Goal: Book appointment/travel/reservation

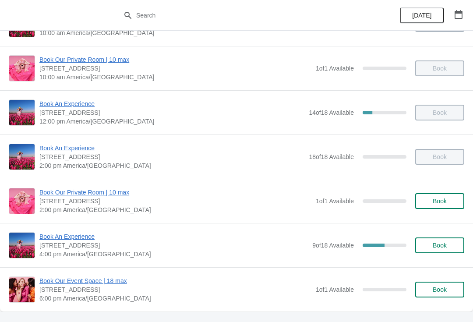
scroll to position [128, 0]
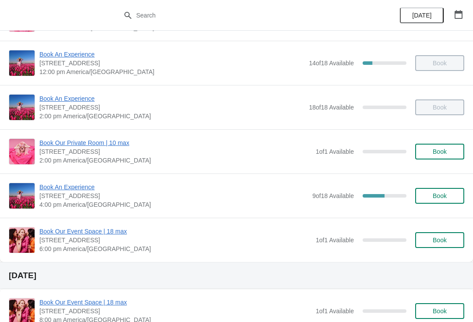
click at [57, 191] on span "Book An Experience" at bounding box center [173, 187] width 269 height 9
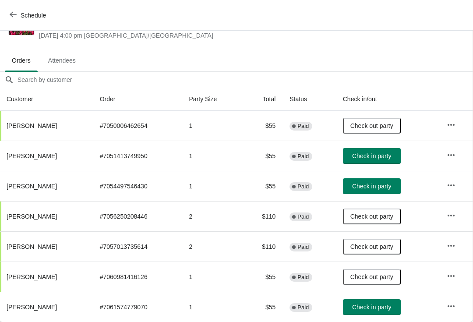
scroll to position [35, 0]
click at [387, 185] on span "Check in party" at bounding box center [371, 186] width 39 height 7
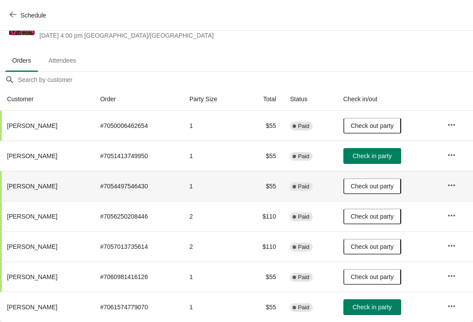
scroll to position [35, 0]
click at [371, 312] on button "Check in party" at bounding box center [372, 307] width 58 height 16
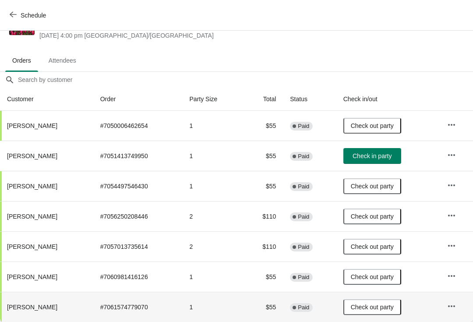
click at [369, 159] on span "Check in party" at bounding box center [372, 155] width 39 height 7
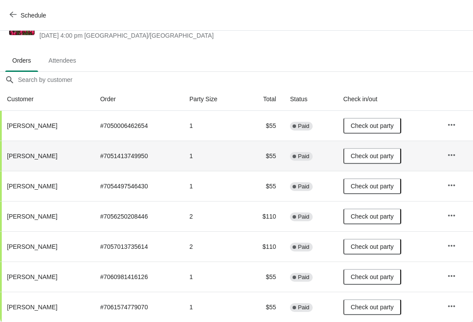
click at [3, 19] on div "Schedule" at bounding box center [236, 15] width 473 height 31
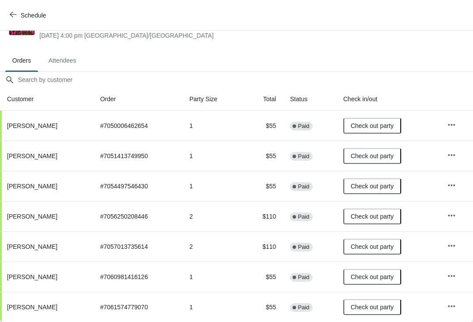
click at [3, 11] on div "Schedule" at bounding box center [236, 15] width 473 height 31
click at [7, 7] on button "Schedule" at bounding box center [28, 15] width 49 height 16
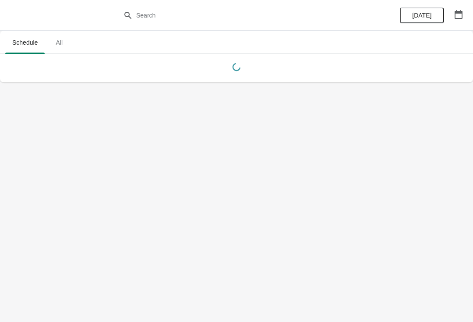
scroll to position [0, 0]
click at [466, 13] on button "button" at bounding box center [459, 15] width 16 height 16
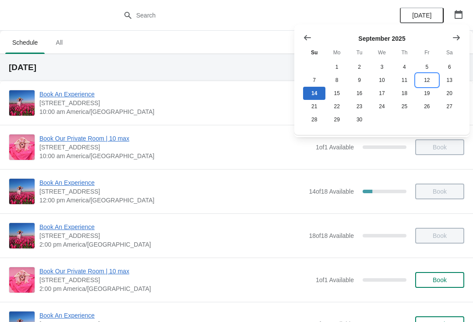
click at [424, 85] on button "12" at bounding box center [427, 80] width 22 height 13
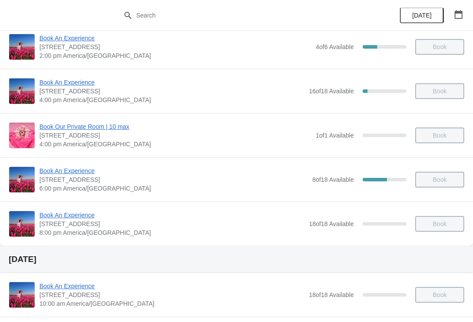
scroll to position [191, 0]
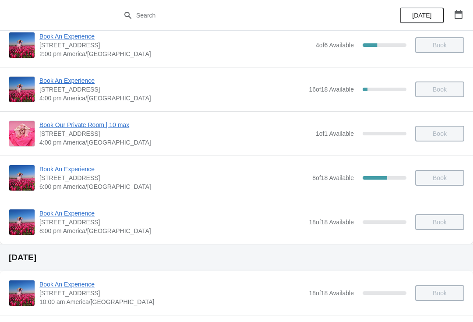
click at [79, 173] on span "Book An Experience" at bounding box center [173, 169] width 269 height 9
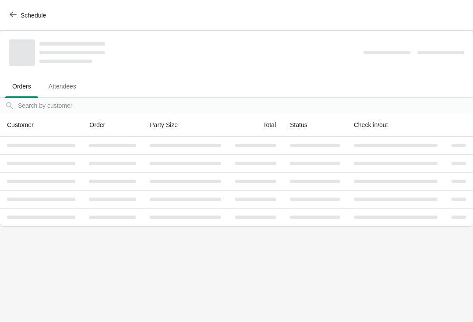
scroll to position [0, 0]
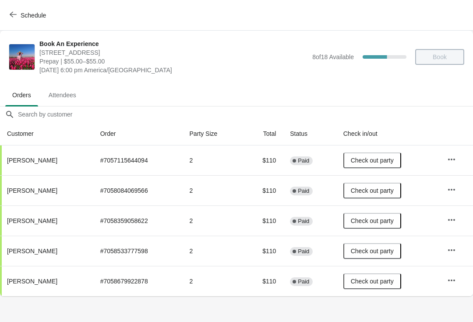
click at [7, 11] on button "Schedule" at bounding box center [28, 15] width 49 height 16
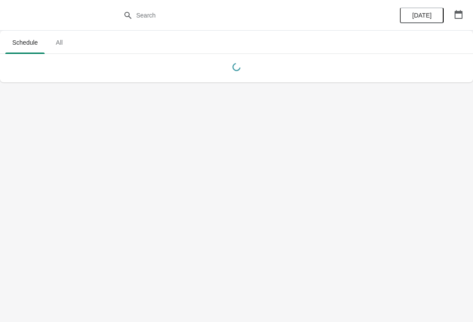
click at [451, 10] on button "button" at bounding box center [459, 15] width 16 height 16
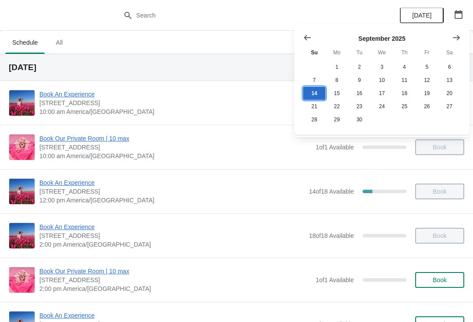
click at [319, 88] on button "14" at bounding box center [314, 93] width 22 height 13
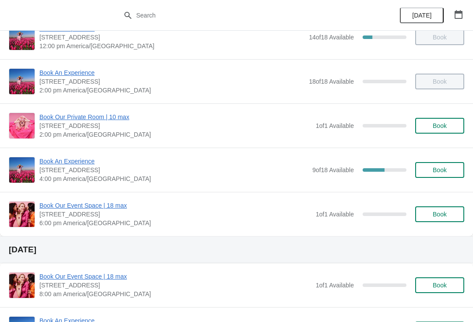
scroll to position [156, 0]
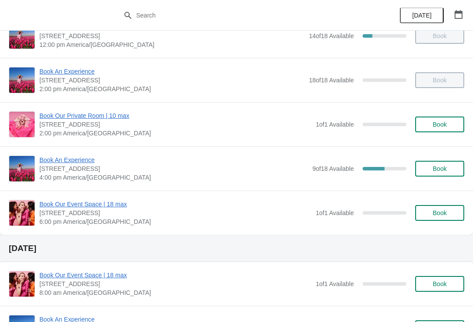
click at [70, 162] on span "Book An Experience" at bounding box center [173, 160] width 269 height 9
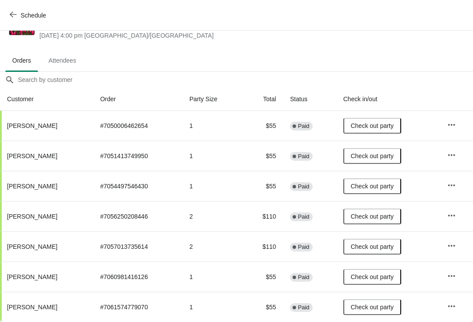
scroll to position [35, 0]
